Goal: Submit feedback/report problem

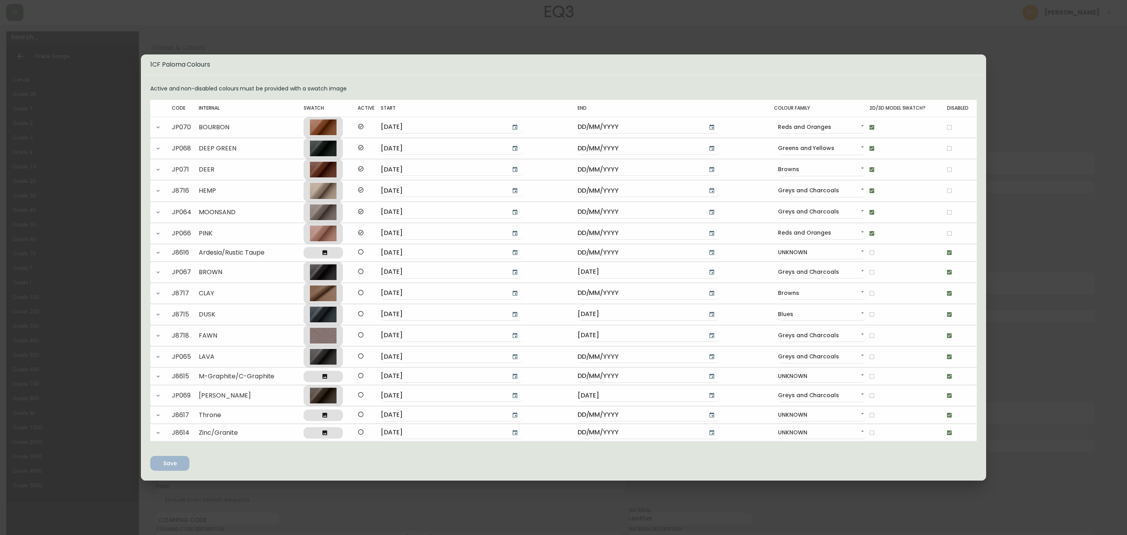
click at [1077, 247] on div "1CF Paloma Colours Active and non-disabled colours must be provided with a swat…" at bounding box center [563, 267] width 1127 height 535
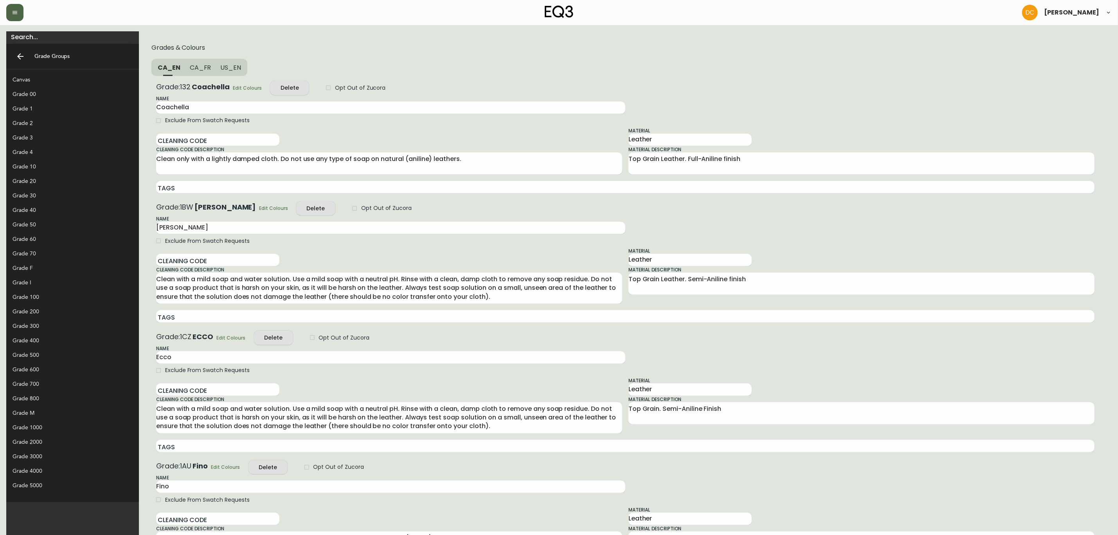
click at [6, 7] on button "button" at bounding box center [14, 12] width 17 height 17
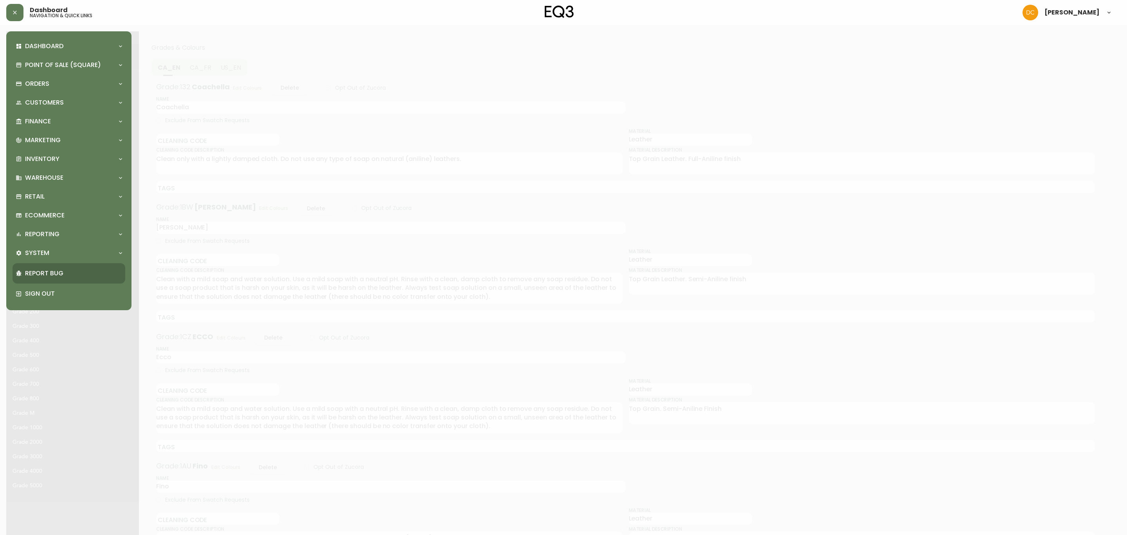
click at [58, 266] on div "Report Bug" at bounding box center [69, 273] width 113 height 20
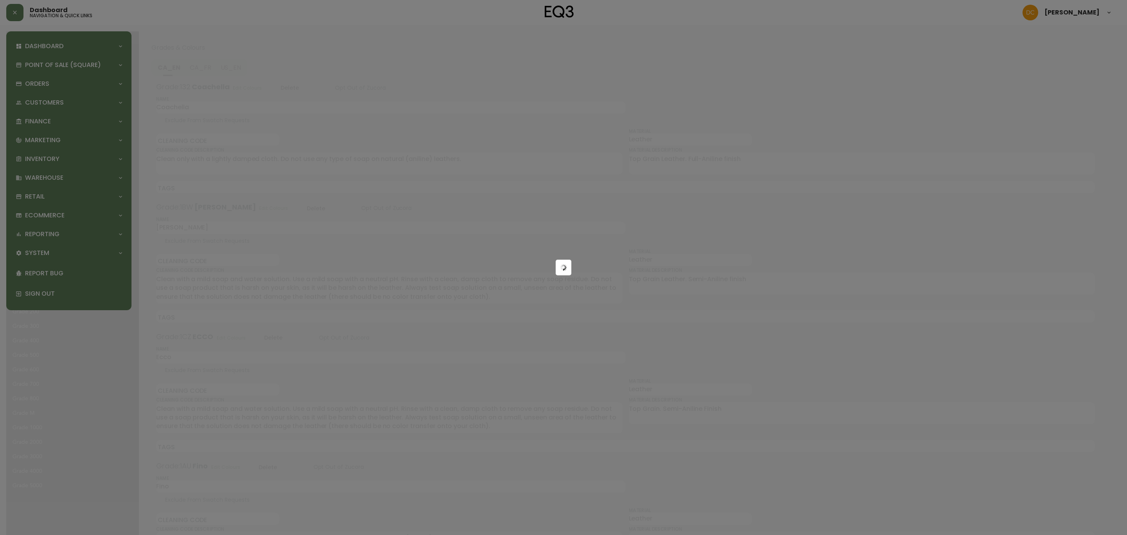
click at [56, 249] on div at bounding box center [563, 267] width 1127 height 535
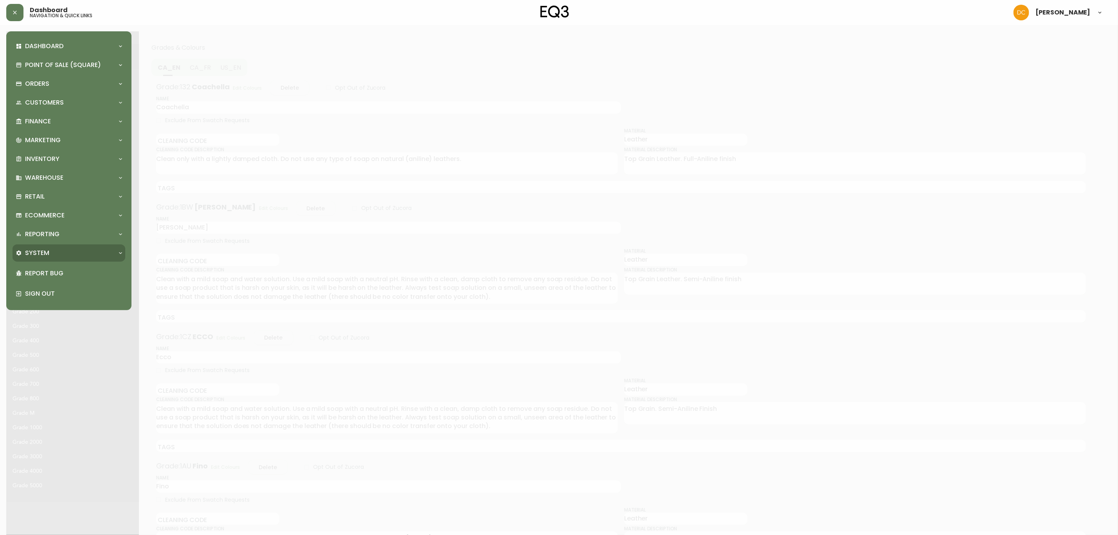
click at [56, 247] on div "System" at bounding box center [69, 252] width 113 height 17
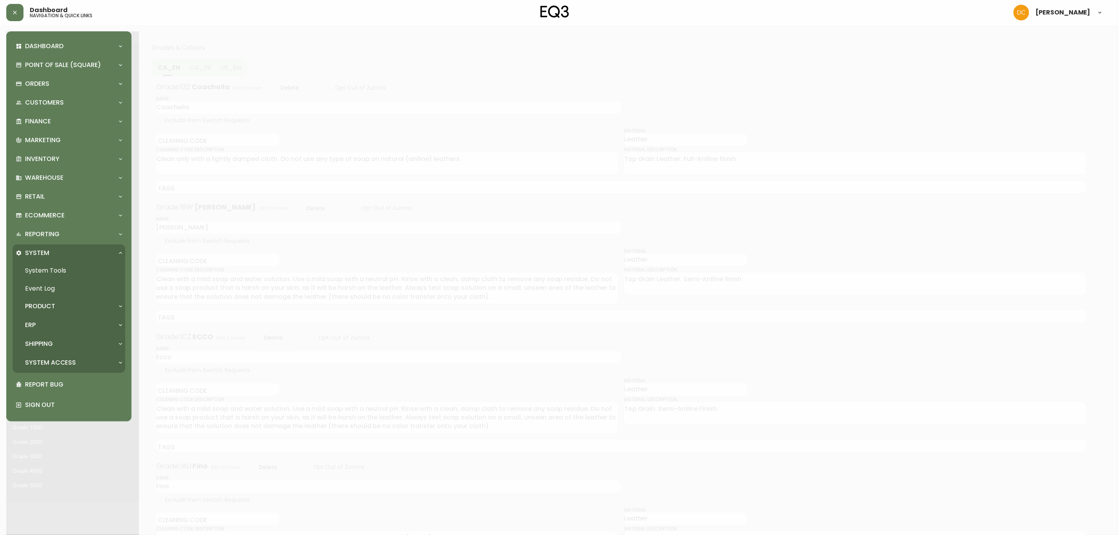
click at [46, 324] on div "ERP" at bounding box center [65, 325] width 99 height 9
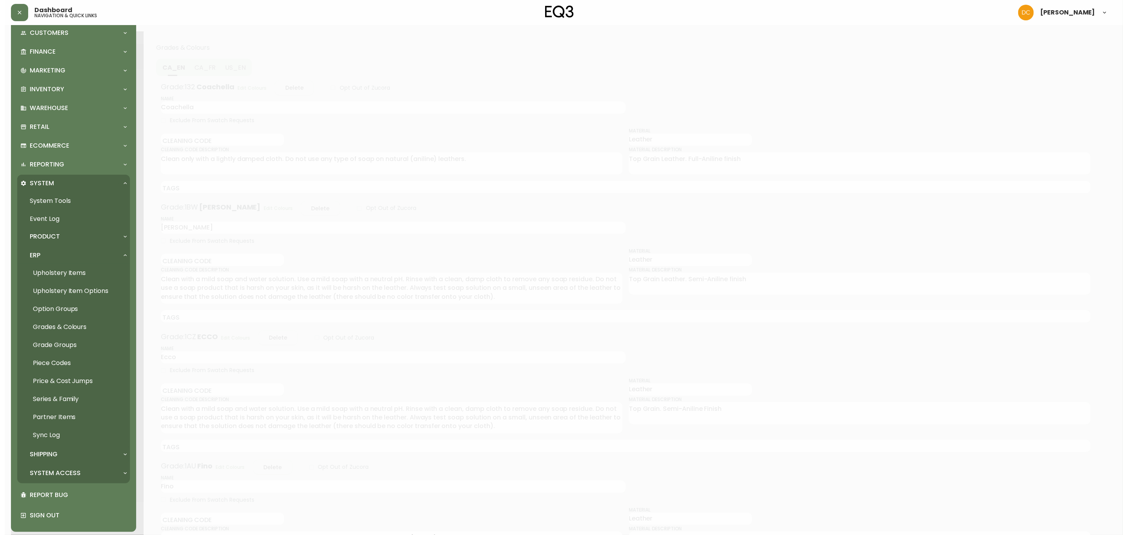
scroll to position [72, 0]
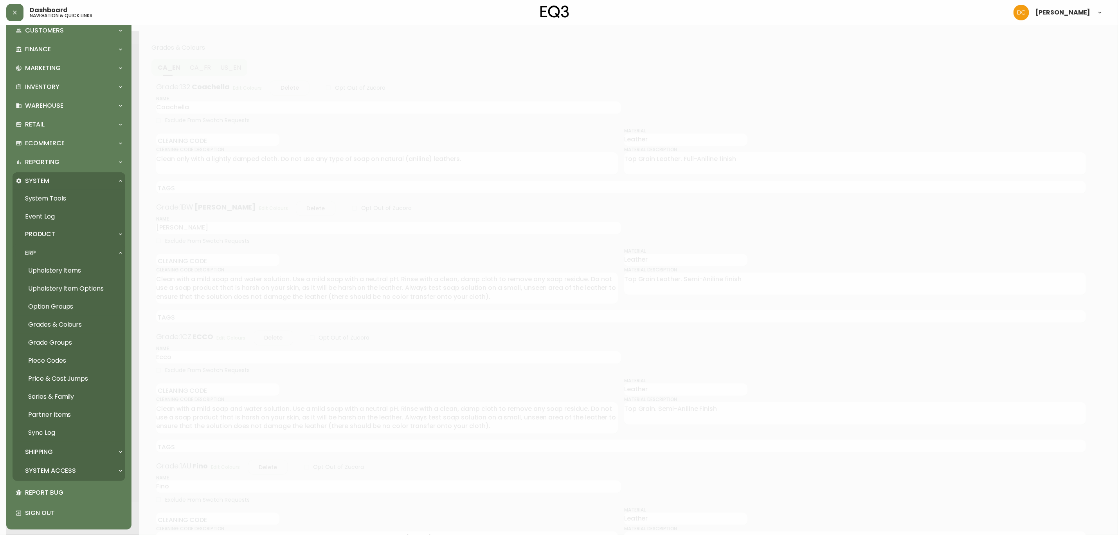
click at [72, 199] on link "System Tools" at bounding box center [69, 198] width 113 height 18
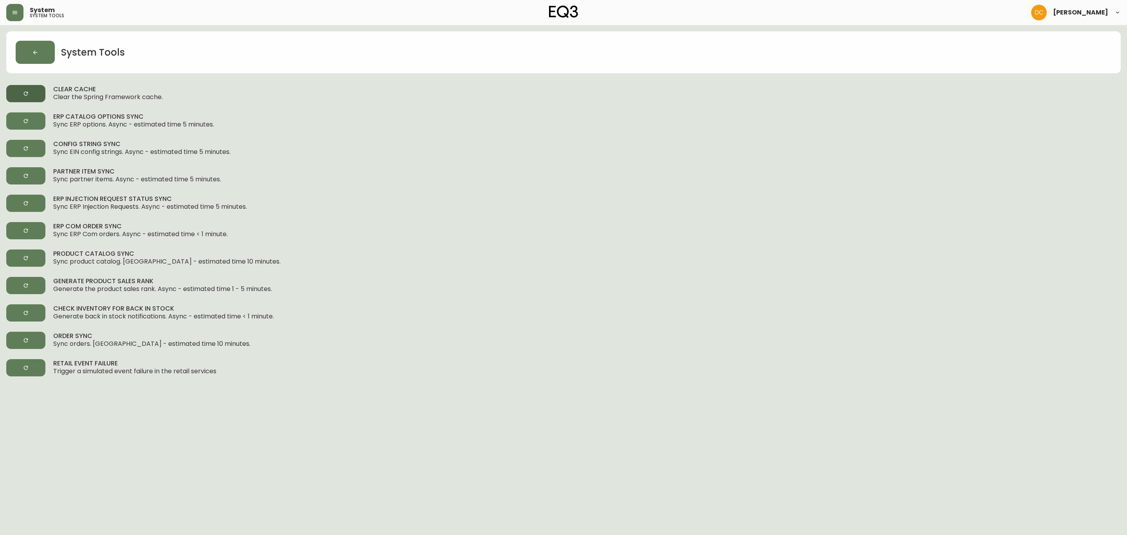
click at [45, 89] on button "button" at bounding box center [25, 93] width 39 height 17
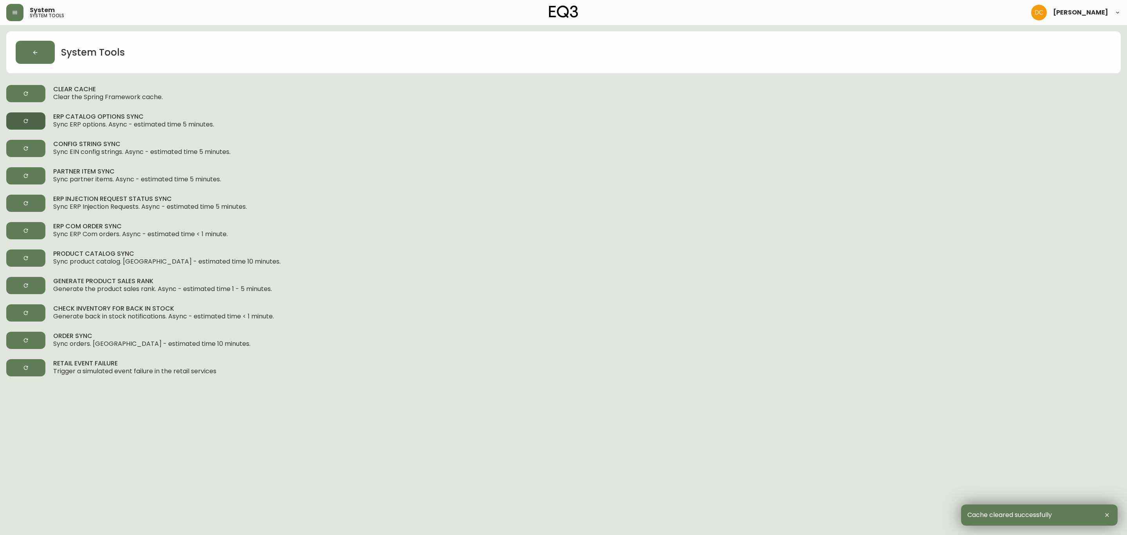
click at [23, 119] on icon "button" at bounding box center [26, 121] width 6 height 6
